Goal: Register for event/course

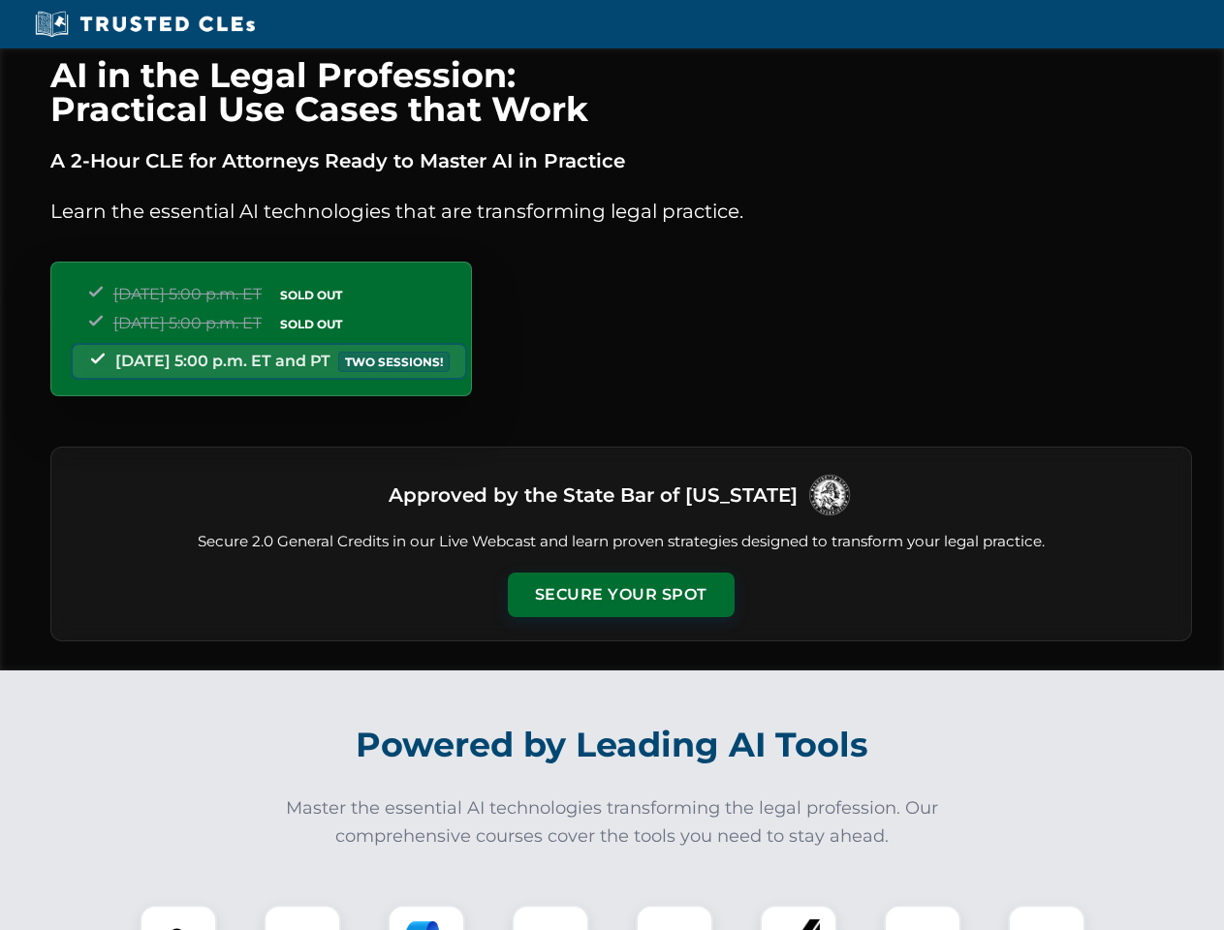
click at [620, 595] on button "Secure Your Spot" at bounding box center [621, 595] width 227 height 45
